Goal: Task Accomplishment & Management: Complete application form

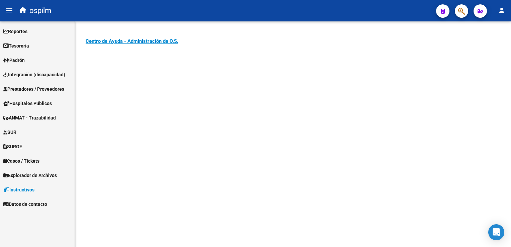
drag, startPoint x: 0, startPoint y: 0, endPoint x: 181, endPoint y: 75, distance: 196.3
click at [182, 75] on mat-sidenav-content "Instructivos y Video Tutoriales SAAS Centro de Ayuda - Administración de O.S. C…" at bounding box center [293, 134] width 436 height 226
click at [38, 90] on span "Prestadores / Proveedores" at bounding box center [33, 88] width 61 height 7
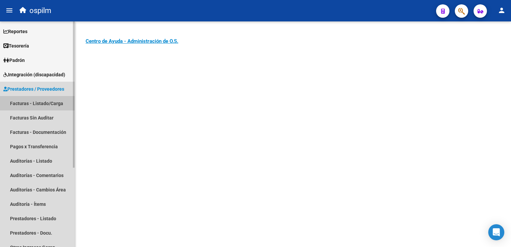
click at [18, 103] on link "Facturas - Listado/Carga" at bounding box center [37, 103] width 75 height 14
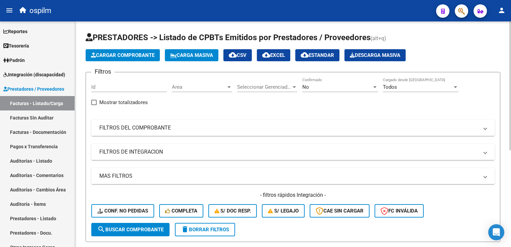
click at [172, 126] on mat-panel-title "FILTROS DEL COMPROBANTE" at bounding box center [288, 127] width 379 height 7
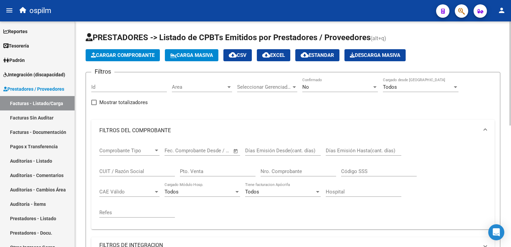
click at [186, 153] on div "Start date – End date Fec. Comprobante Desde / Hasta" at bounding box center [199, 148] width 68 height 14
click at [183, 149] on input "text" at bounding box center [176, 151] width 22 height 6
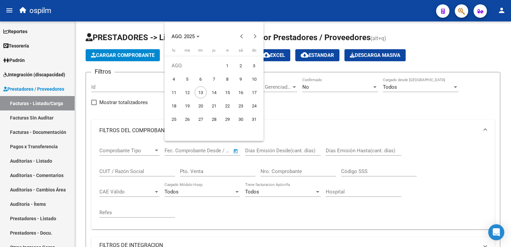
click at [188, 149] on div at bounding box center [255, 123] width 511 height 247
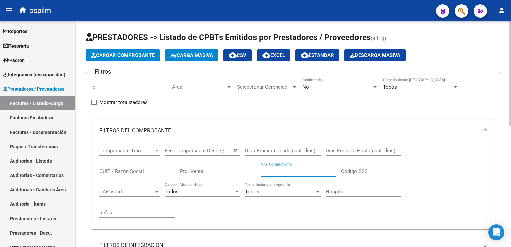
click at [279, 168] on input "Nro. Comprobante" at bounding box center [299, 171] width 76 height 6
type input "205"
click at [190, 167] on div "Pto. Venta" at bounding box center [218, 169] width 76 height 14
type input "0179"
click at [261, 171] on input "205" at bounding box center [299, 171] width 76 height 6
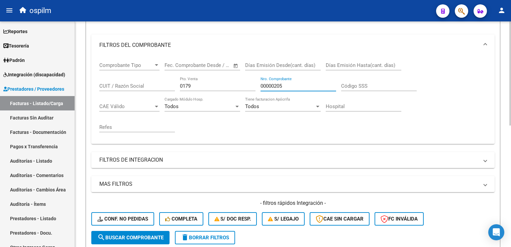
scroll to position [100, 0]
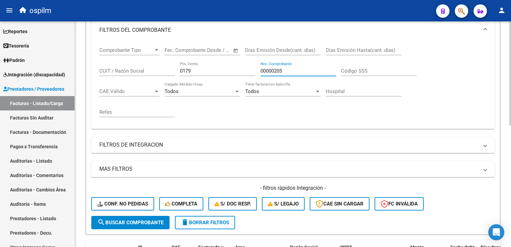
type input "00000205"
click at [111, 220] on span "search Buscar Comprobante" at bounding box center [130, 223] width 66 height 6
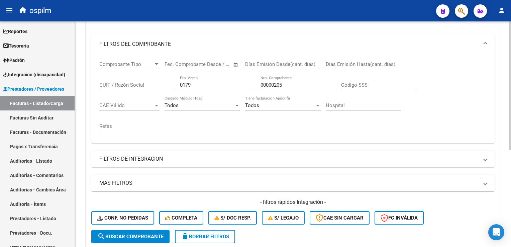
scroll to position [1, 0]
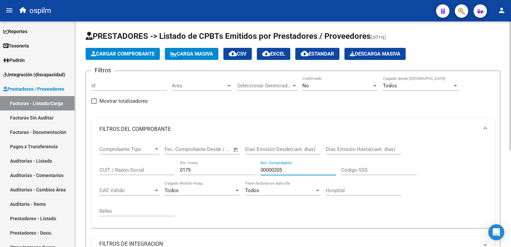
click at [269, 168] on input "00000205" at bounding box center [299, 170] width 76 height 6
drag, startPoint x: 289, startPoint y: 169, endPoint x: 201, endPoint y: 160, distance: 88.5
click at [201, 160] on div "Comprobante Tipo Comprobante Tipo Start date – End date Fec. Comprobante Desde …" at bounding box center [293, 181] width 388 height 83
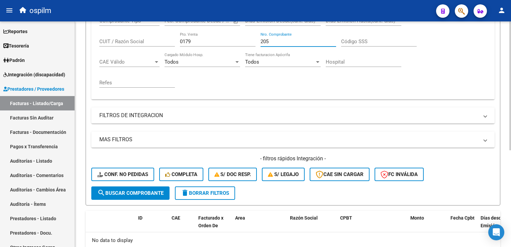
scroll to position [135, 0]
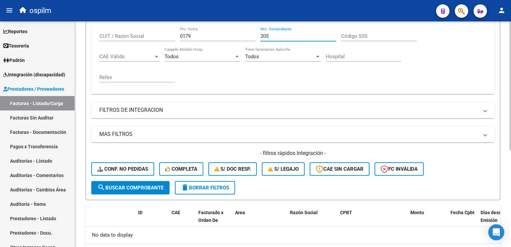
type input "205"
click at [139, 181] on button "search Buscar Comprobante" at bounding box center [130, 187] width 78 height 13
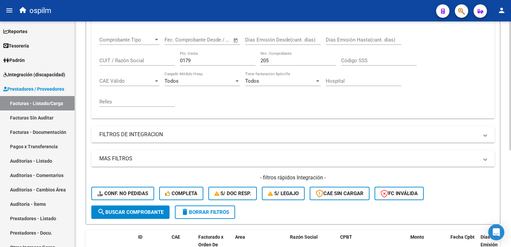
scroll to position [35, 0]
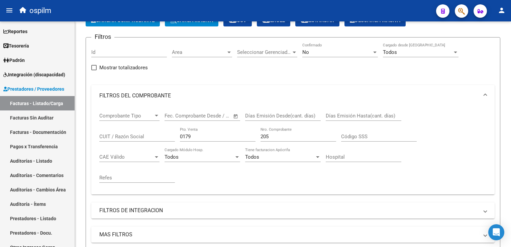
drag, startPoint x: 205, startPoint y: 136, endPoint x: -1, endPoint y: 118, distance: 207.2
click at [0, 118] on html "menu ospilm person Firma Express Reportes Egresos Devengados Comprobantes Recib…" at bounding box center [255, 123] width 511 height 247
type input "0004"
drag, startPoint x: 282, startPoint y: 134, endPoint x: 192, endPoint y: 122, distance: 91.4
click at [192, 122] on div "Comprobante Tipo Comprobante Tipo Start date – End date Fec. Comprobante Desde …" at bounding box center [293, 147] width 388 height 83
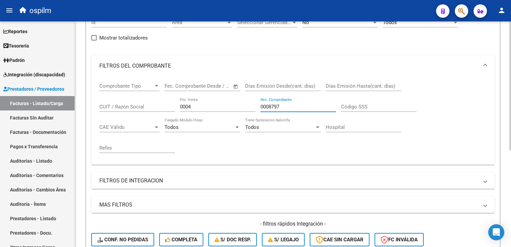
scroll to position [102, 0]
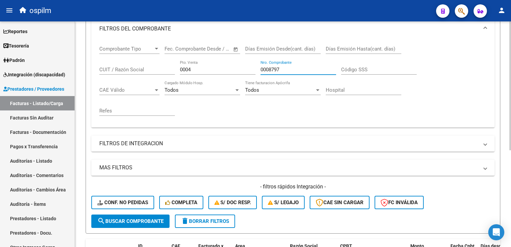
type input "0008797"
click at [147, 219] on span "search Buscar Comprobante" at bounding box center [130, 221] width 66 height 6
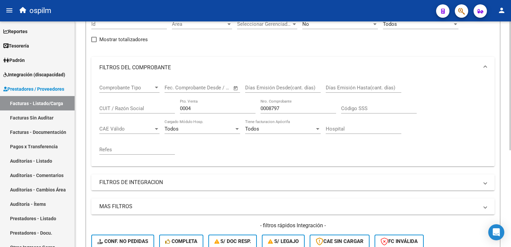
scroll to position [1, 0]
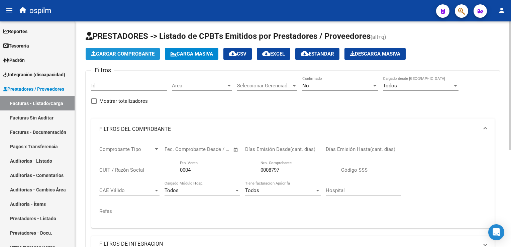
click at [139, 55] on span "Cargar Comprobante" at bounding box center [123, 54] width 64 height 6
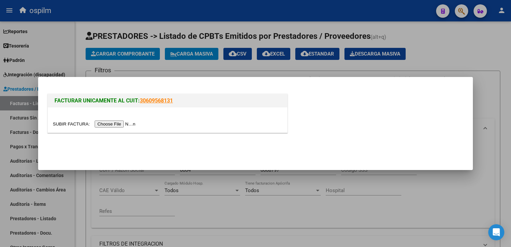
click at [142, 64] on div at bounding box center [255, 123] width 511 height 247
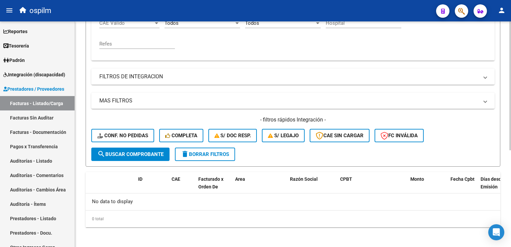
scroll to position [169, 0]
click at [206, 154] on span "delete Borrar Filtros" at bounding box center [205, 154] width 48 height 6
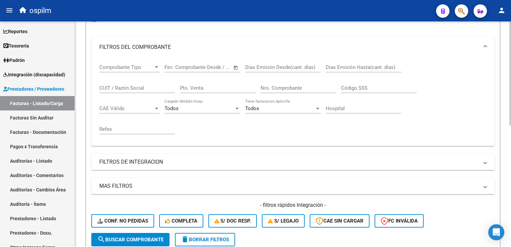
scroll to position [68, 0]
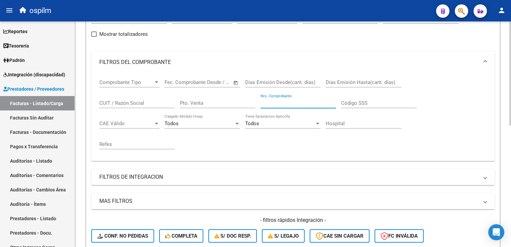
click at [275, 104] on input "Nro. Comprobante" at bounding box center [299, 103] width 76 height 6
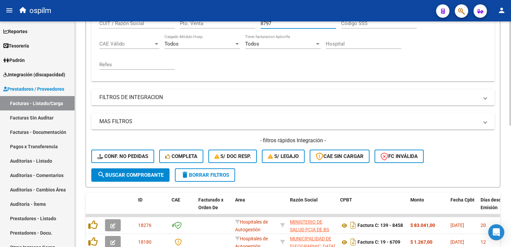
scroll to position [169, 0]
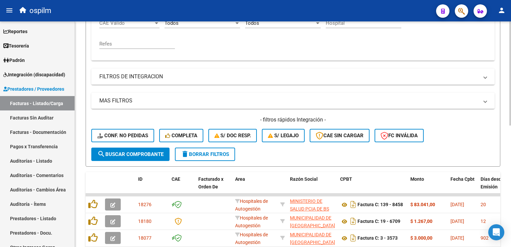
type input "8797"
click at [133, 152] on span "search Buscar Comprobante" at bounding box center [130, 154] width 66 height 6
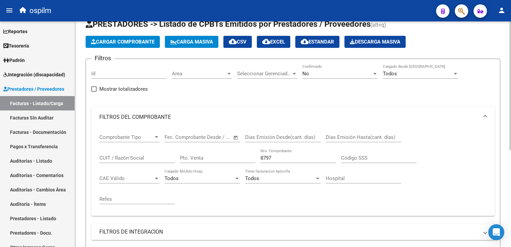
scroll to position [0, 0]
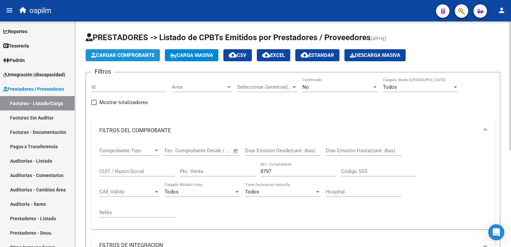
click at [128, 54] on span "Cargar Comprobante" at bounding box center [123, 55] width 64 height 6
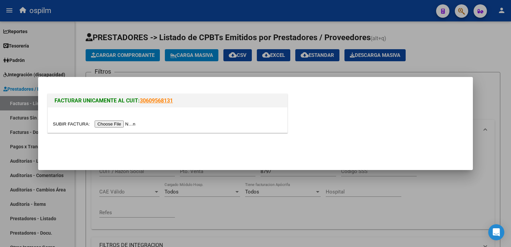
click at [121, 124] on input "file" at bounding box center [95, 123] width 85 height 7
click at [503, 76] on div at bounding box center [255, 123] width 511 height 247
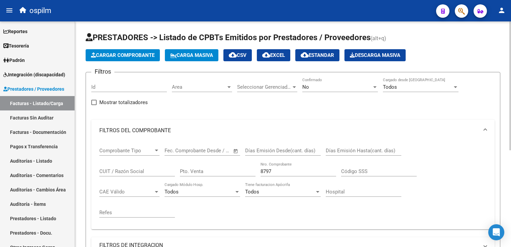
click at [236, 54] on mat-icon "cloud_download" at bounding box center [233, 55] width 8 height 8
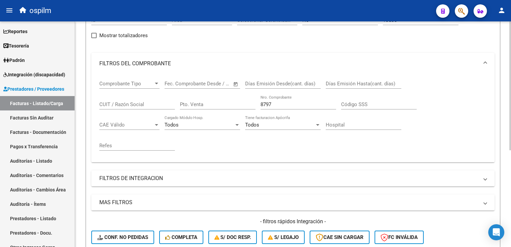
scroll to position [167, 0]
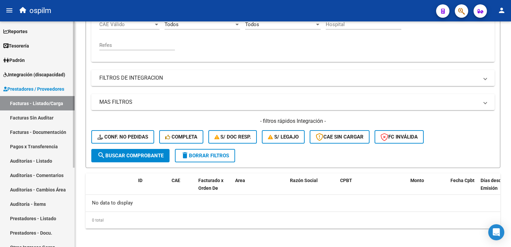
click at [48, 115] on link "Facturas Sin Auditar" at bounding box center [37, 117] width 75 height 14
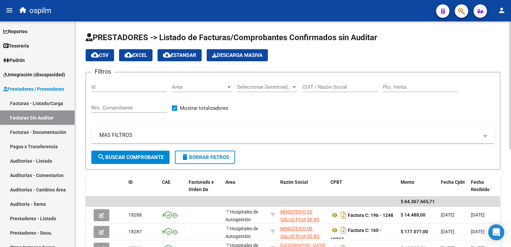
click at [137, 108] on input "Nro. Comprobante" at bounding box center [129, 108] width 76 height 6
type input "8797"
click at [141, 159] on span "search Buscar Comprobante" at bounding box center [130, 157] width 66 height 6
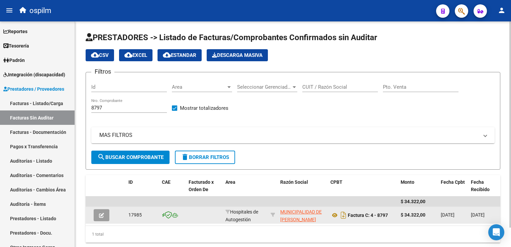
click at [101, 216] on icon "button" at bounding box center [101, 215] width 5 height 5
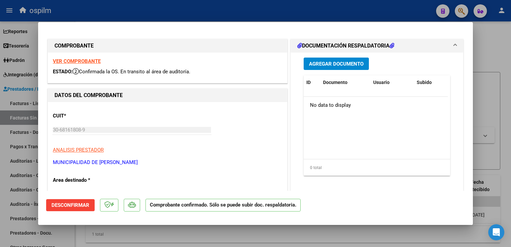
click at [502, 71] on div at bounding box center [255, 123] width 511 height 247
type input "$ 0,00"
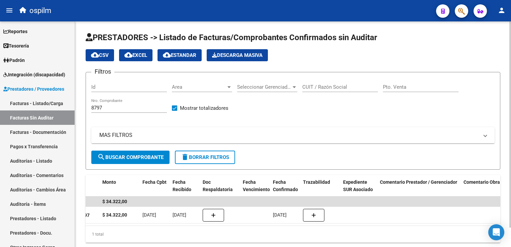
scroll to position [0, 674]
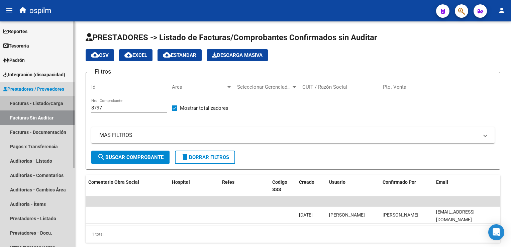
click at [28, 101] on link "Facturas - Listado/Carga" at bounding box center [37, 103] width 75 height 14
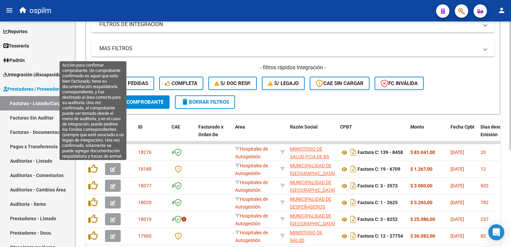
scroll to position [169, 0]
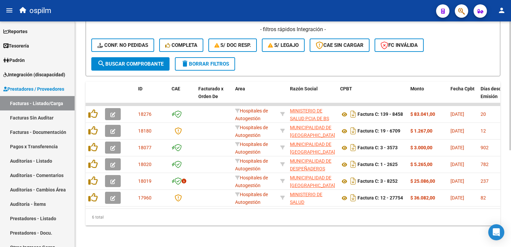
click at [129, 209] on div "6 total" at bounding box center [293, 217] width 415 height 17
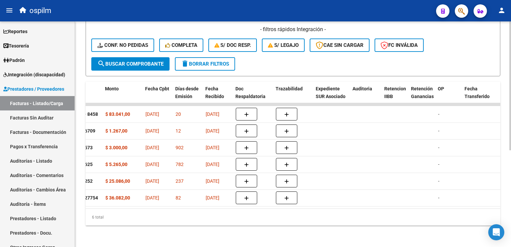
scroll to position [0, 0]
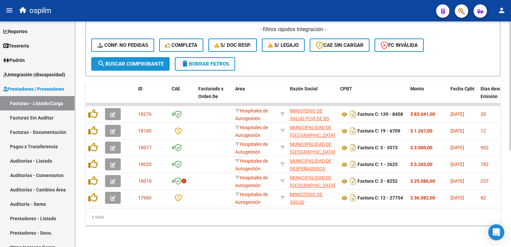
click at [133, 61] on span "search Buscar Comprobante" at bounding box center [130, 64] width 66 height 6
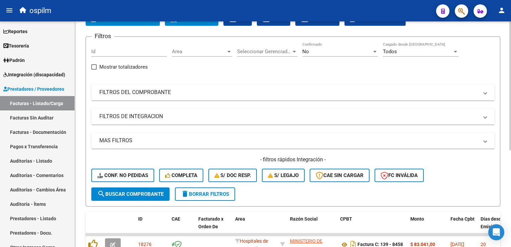
scroll to position [2, 0]
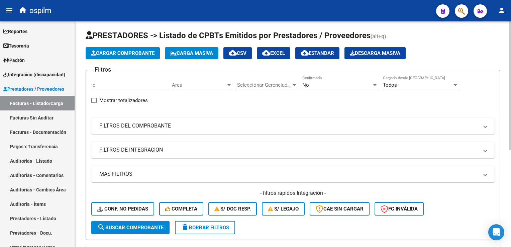
click at [206, 85] on span "Area" at bounding box center [199, 85] width 54 height 6
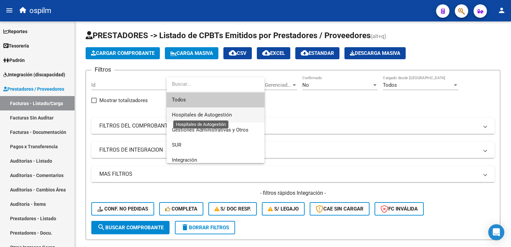
click at [205, 112] on span "Hospitales de Autogestión" at bounding box center [202, 115] width 60 height 6
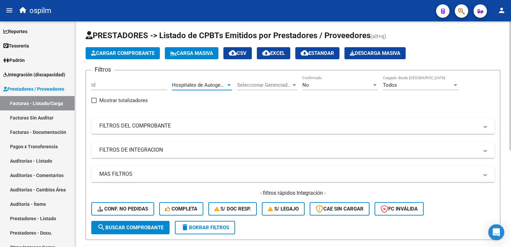
click at [409, 85] on div "Todos" at bounding box center [418, 85] width 70 height 6
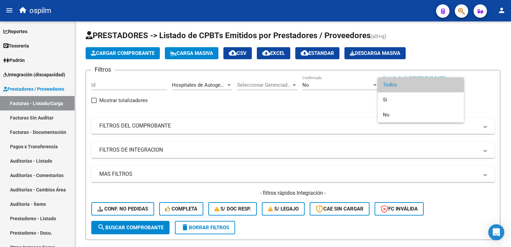
click at [306, 96] on div at bounding box center [255, 123] width 511 height 247
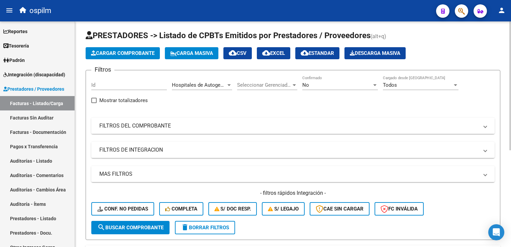
click at [102, 126] on mat-panel-title "FILTROS DEL COMPROBANTE" at bounding box center [288, 125] width 379 height 7
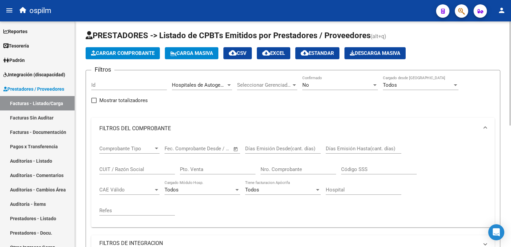
click at [119, 140] on div "Comprobante Tipo Comprobante Tipo" at bounding box center [129, 146] width 60 height 14
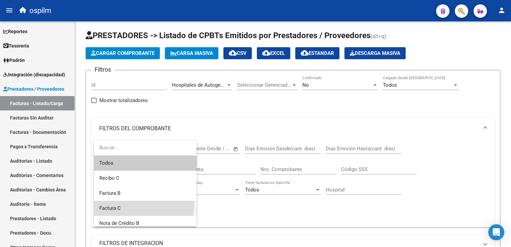
click at [134, 204] on span "Factura C" at bounding box center [145, 208] width 92 height 15
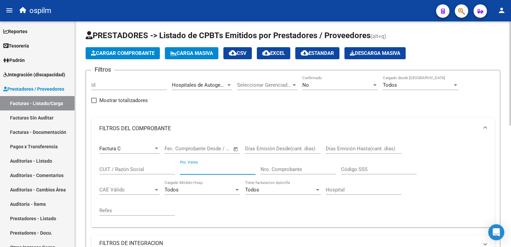
click at [196, 166] on input "Pto. Venta" at bounding box center [218, 169] width 76 height 6
type input "0004"
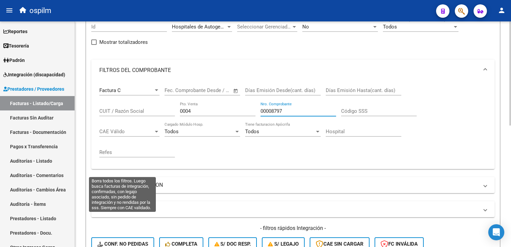
scroll to position [136, 0]
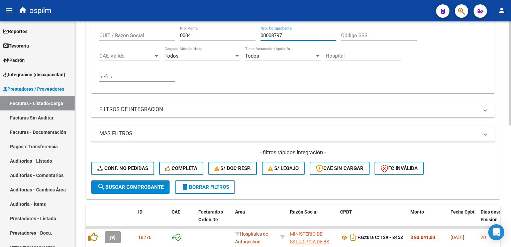
type input "00008797"
click at [124, 188] on span "search Buscar Comprobante" at bounding box center [130, 187] width 66 height 6
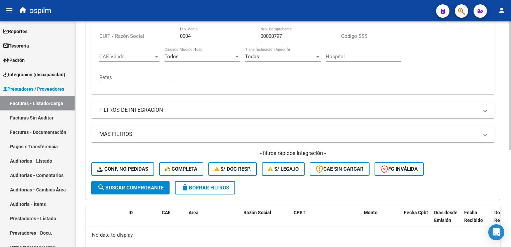
scroll to position [102, 0]
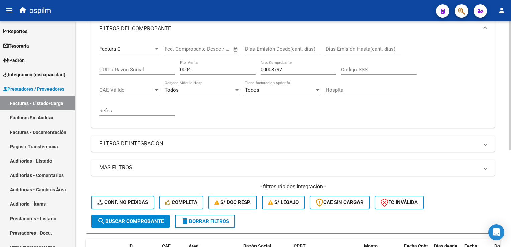
click at [156, 165] on mat-panel-title "MAS FILTROS" at bounding box center [288, 167] width 379 height 7
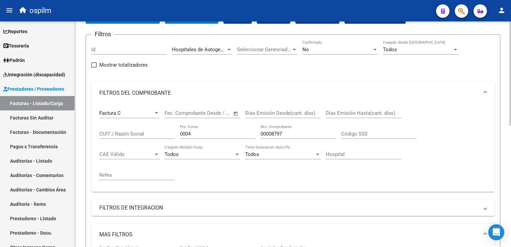
scroll to position [0, 0]
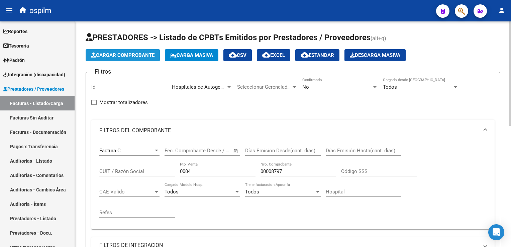
click at [108, 52] on span "Cargar Comprobante" at bounding box center [123, 55] width 64 height 6
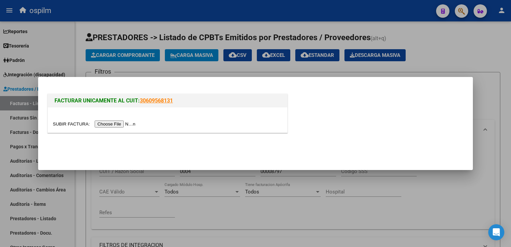
click at [111, 123] on input "file" at bounding box center [95, 123] width 85 height 7
click at [138, 124] on input "file" at bounding box center [95, 123] width 85 height 7
click at [474, 32] on div at bounding box center [255, 123] width 511 height 247
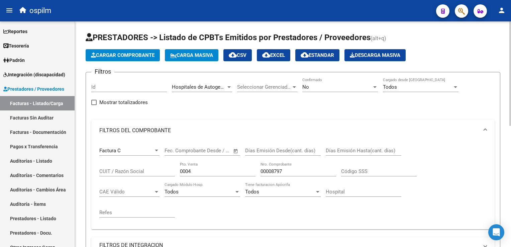
click at [191, 52] on button "Carga Masiva" at bounding box center [192, 55] width 54 height 12
